Goal: Task Accomplishment & Management: Manage account settings

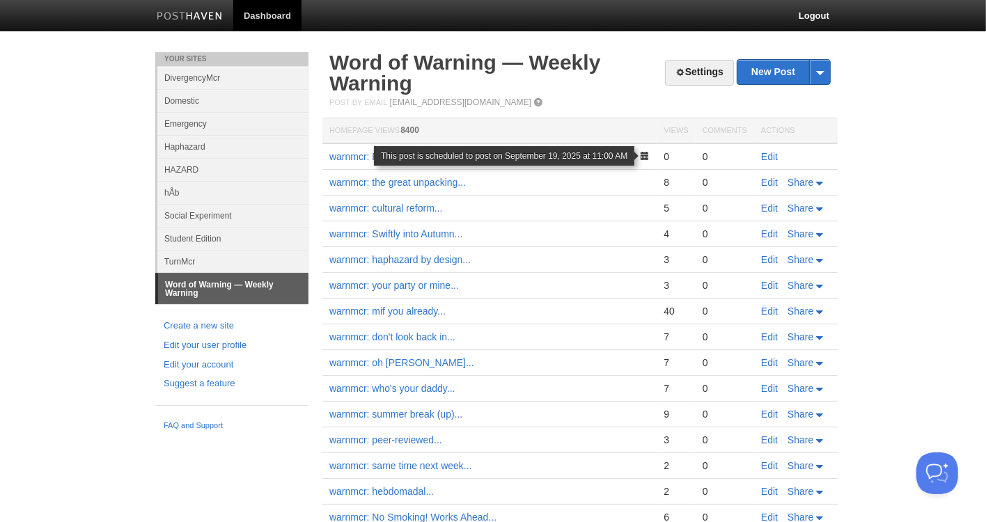
click at [648, 157] on span at bounding box center [645, 156] width 10 height 10
click at [642, 153] on span at bounding box center [645, 156] width 10 height 10
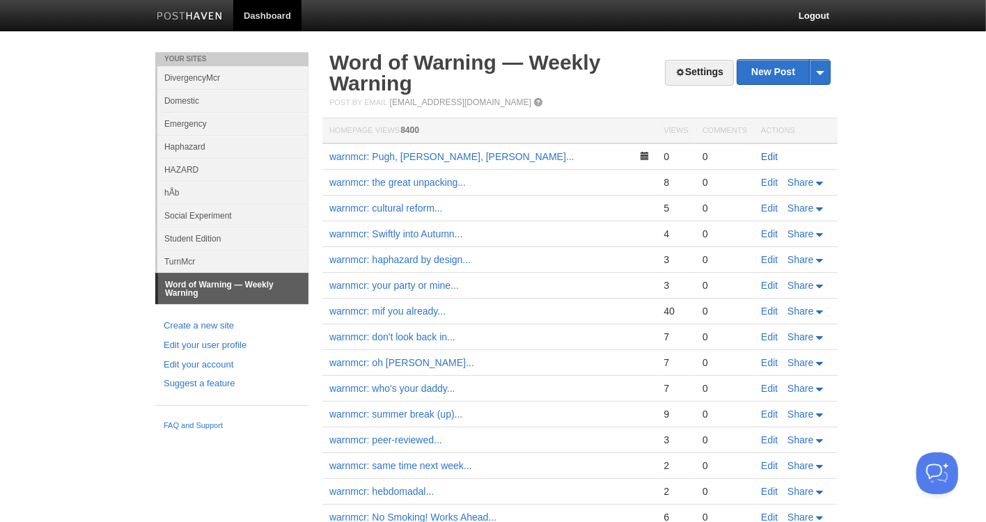
click at [766, 158] on link "Edit" at bounding box center [769, 156] width 17 height 11
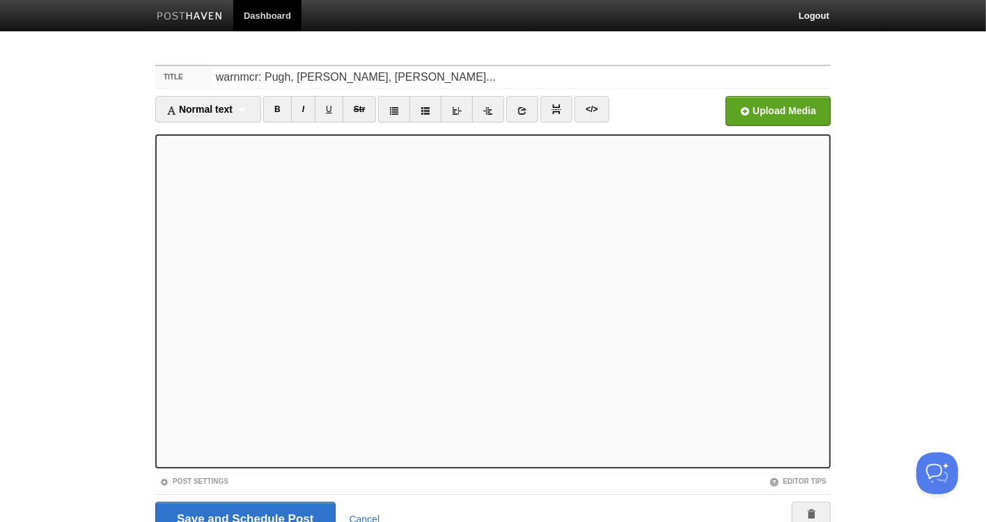
scroll to position [61, 0]
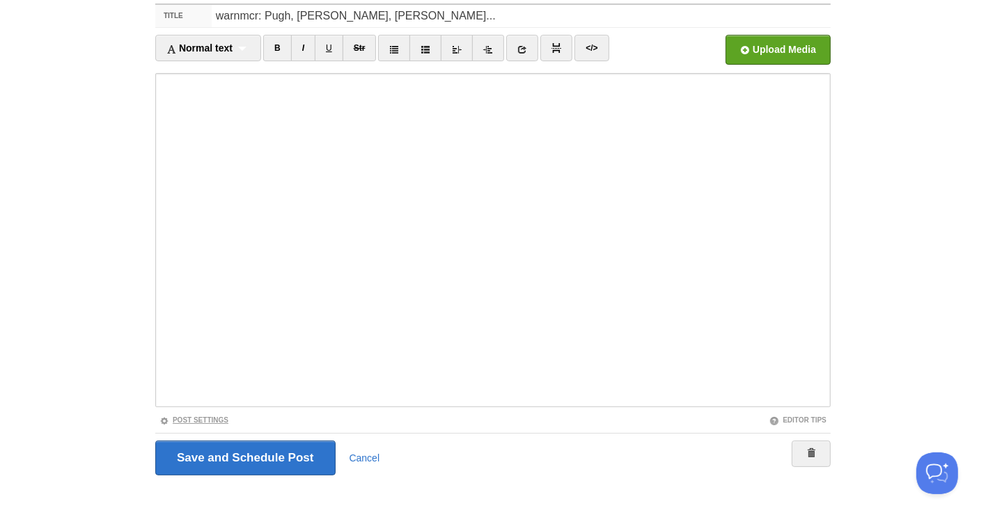
click at [215, 417] on link "Post Settings" at bounding box center [194, 421] width 69 height 8
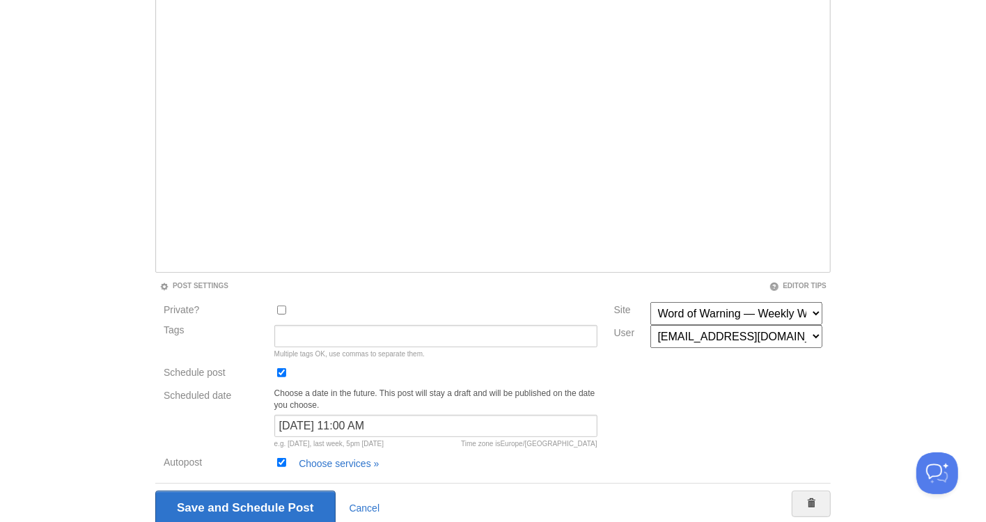
scroll to position [247, 0]
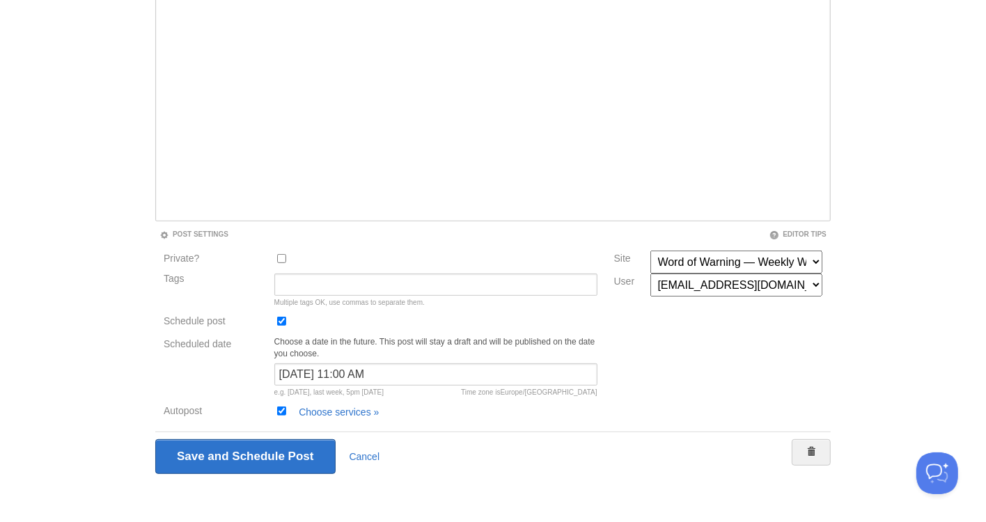
click at [284, 328] on div at bounding box center [436, 324] width 332 height 23
click at [284, 324] on input "Schedule post" at bounding box center [281, 321] width 9 height 9
checkbox input "false"
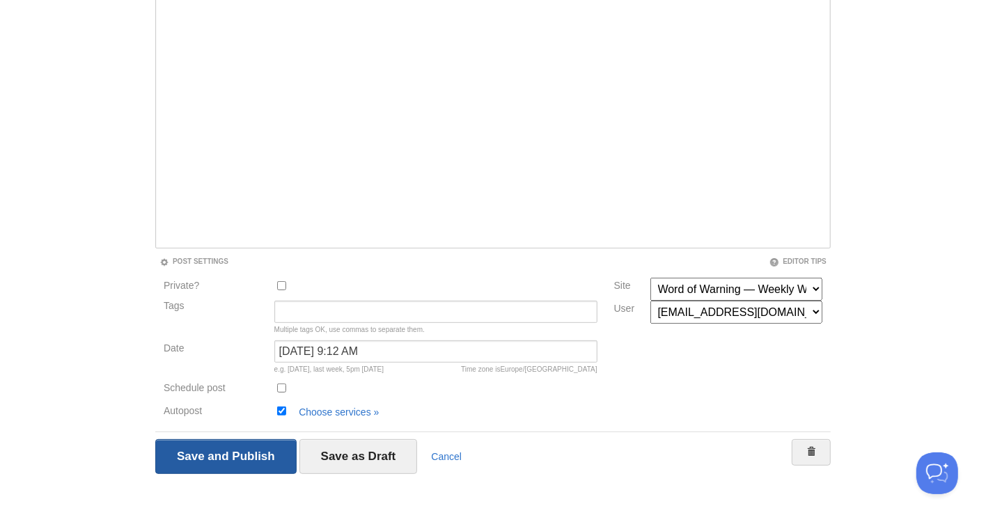
click at [228, 449] on input "Save and Schedule Post" at bounding box center [225, 457] width 141 height 35
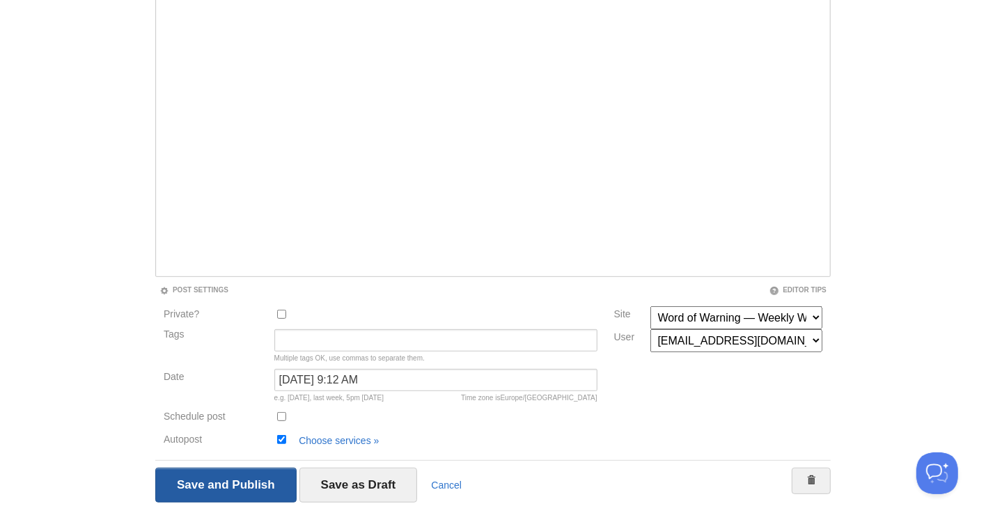
scroll to position [52, 0]
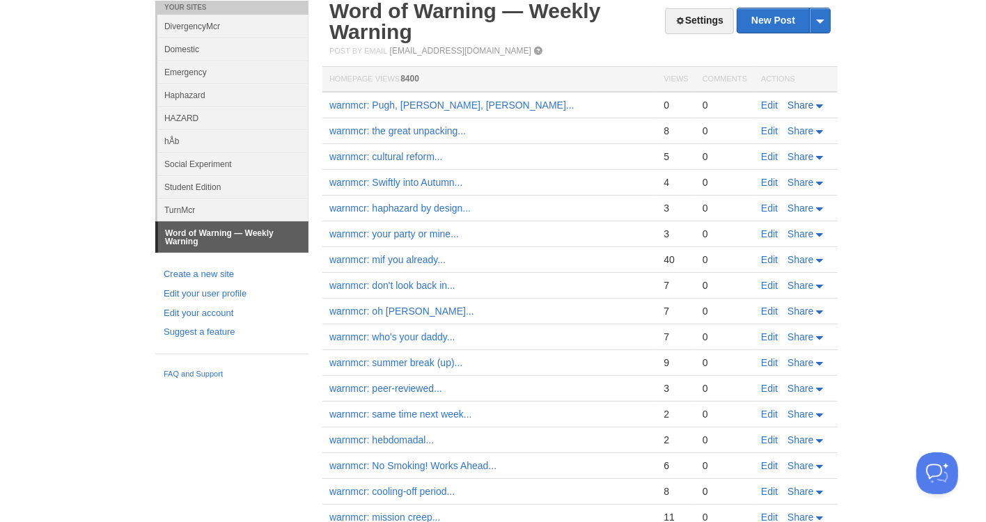
click at [817, 102] on link "Share" at bounding box center [807, 105] width 38 height 11
click at [789, 163] on span "Facebook" at bounding box center [778, 168] width 46 height 11
click at [766, 152] on span "Twitter" at bounding box center [770, 148] width 31 height 11
